Goal: Task Accomplishment & Management: Manage account settings

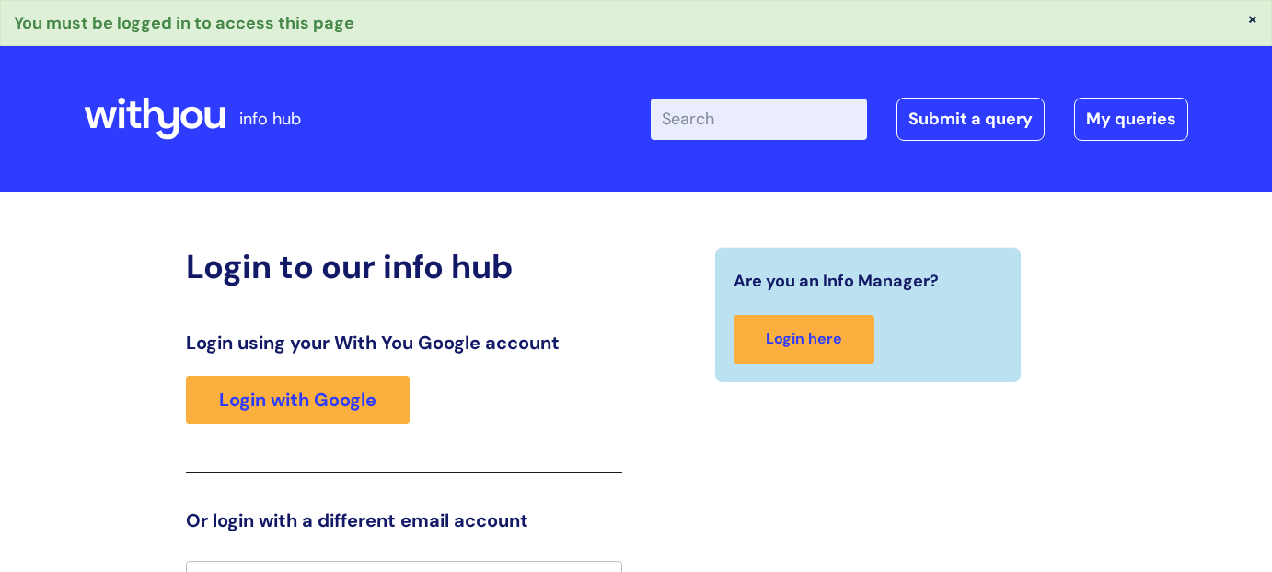
scroll to position [29, 0]
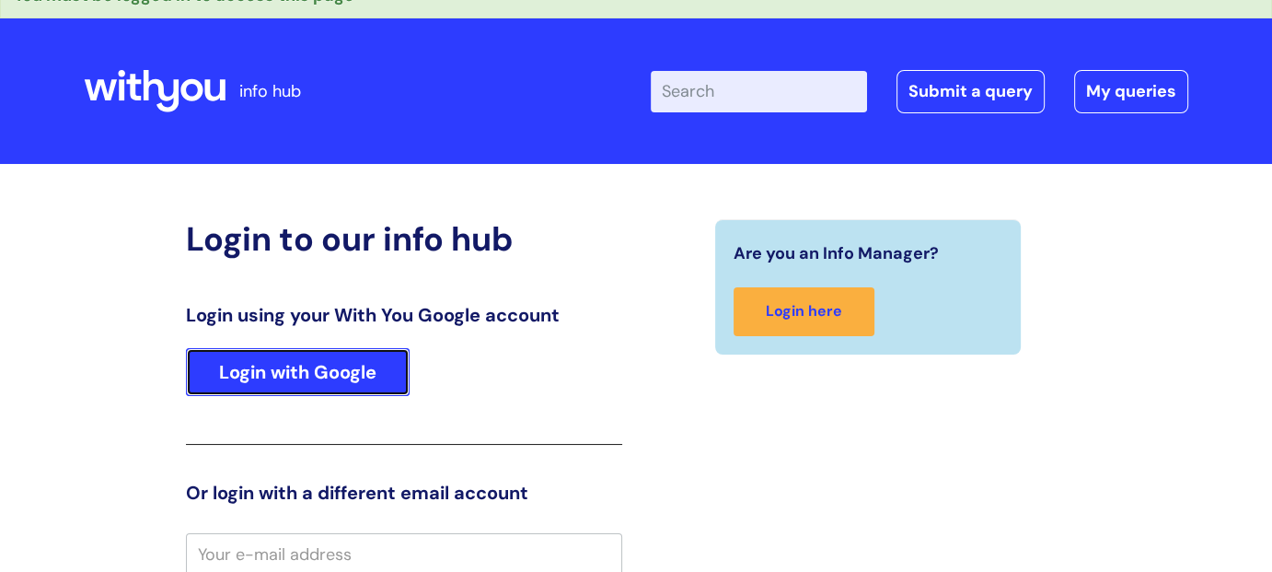
click at [380, 369] on link "Login with Google" at bounding box center [298, 372] width 224 height 48
